Goal: Check status

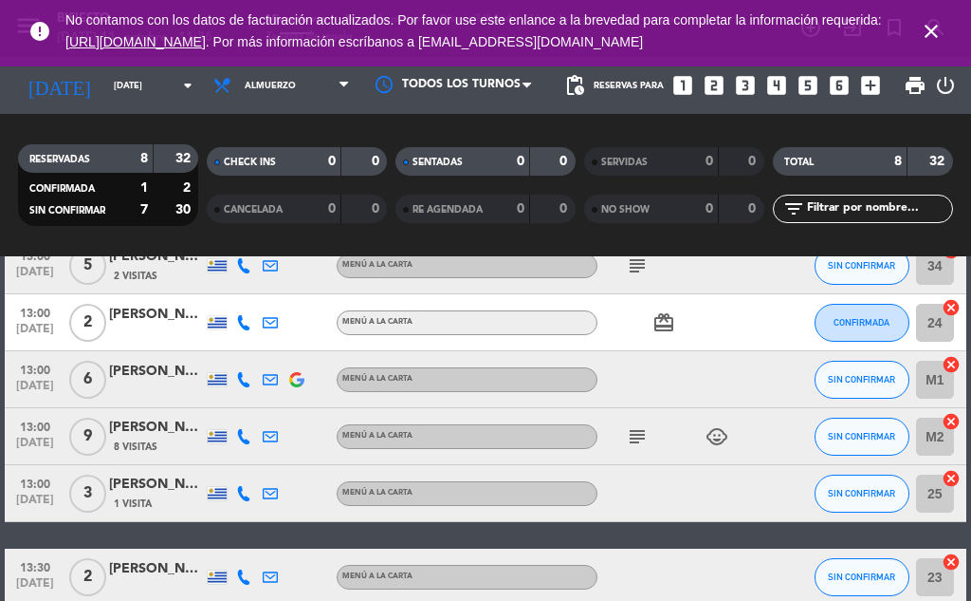
scroll to position [285, 0]
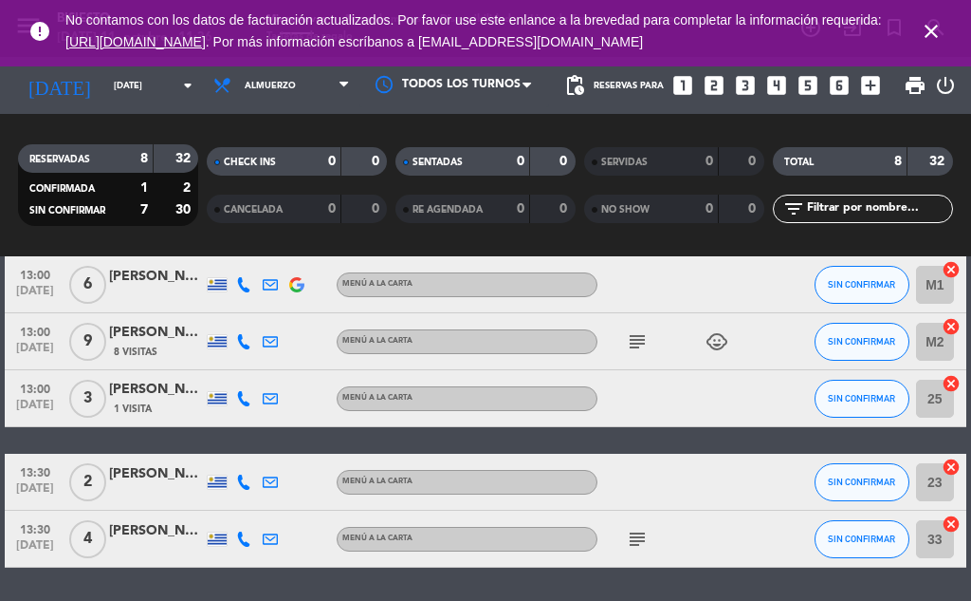
click at [627, 538] on icon "subject" at bounding box center [637, 538] width 23 height 23
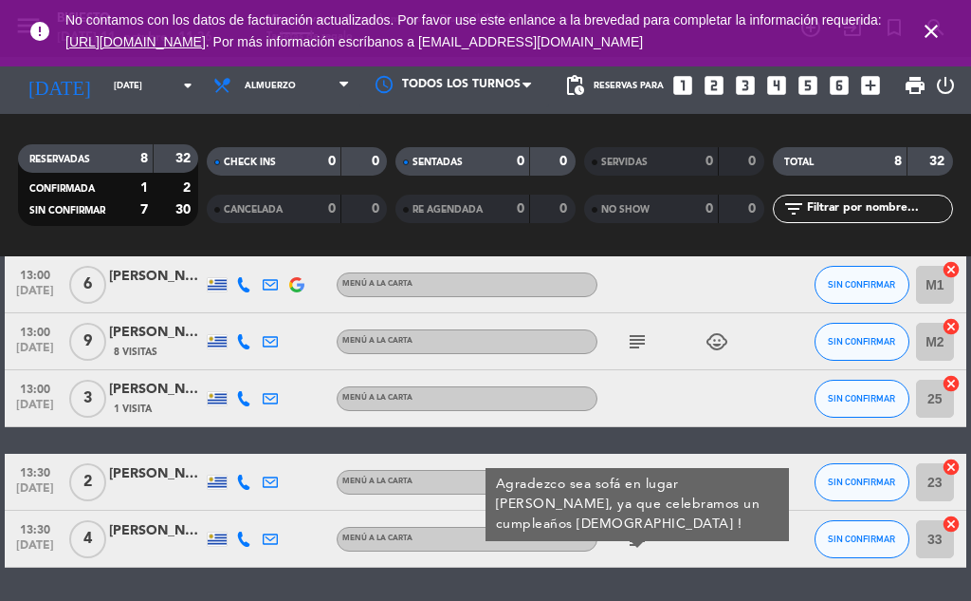
click at [679, 581] on div "No hay notas para este servicio. Haz clic para agregar una 12:00 [DATE] 1 [PERS…" at bounding box center [485, 428] width 971 height 344
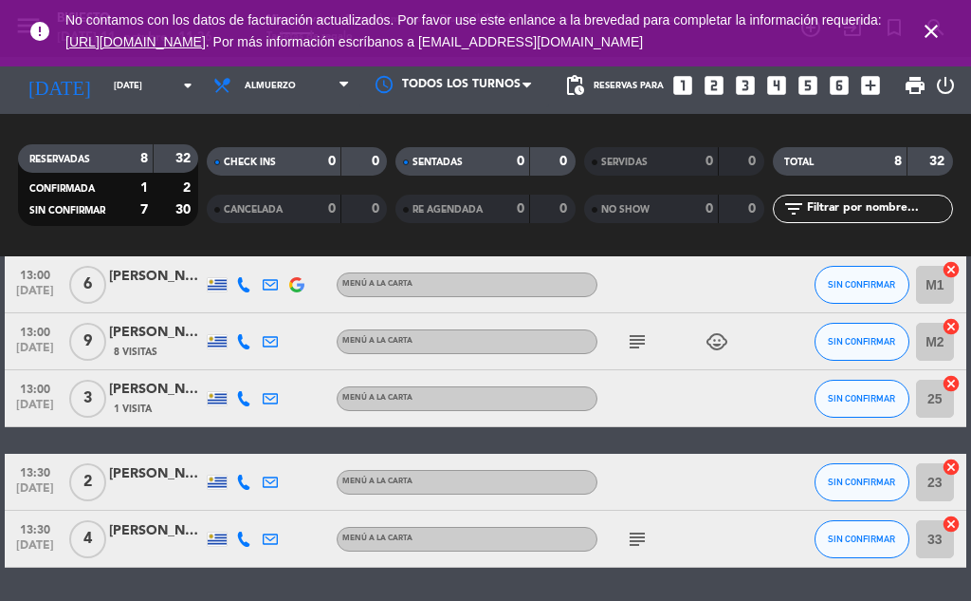
click at [631, 537] on icon "subject" at bounding box center [637, 538] width 23 height 23
